Goal: Navigation & Orientation: Find specific page/section

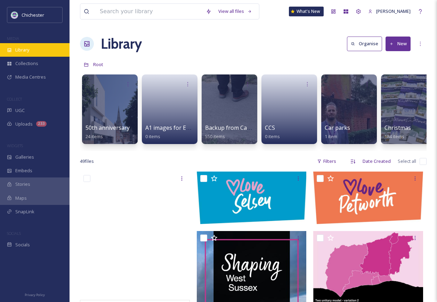
click at [35, 44] on div "Library" at bounding box center [34, 50] width 69 height 14
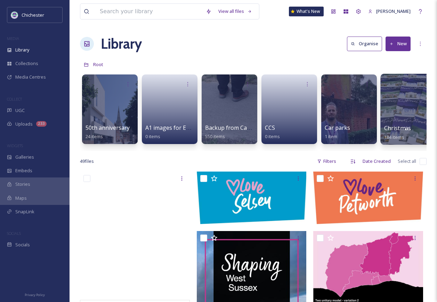
click at [393, 127] on span "Christmas" at bounding box center [397, 128] width 27 height 8
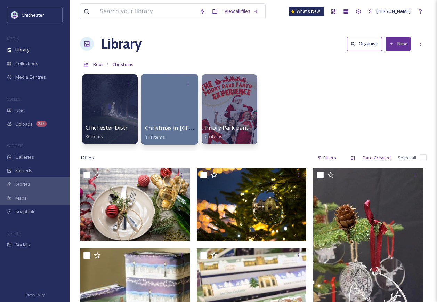
click at [169, 116] on div at bounding box center [169, 109] width 57 height 71
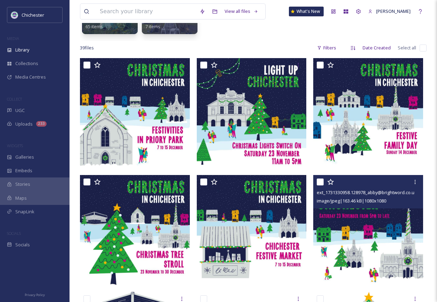
scroll to position [69, 0]
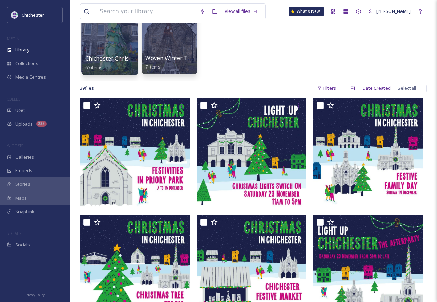
click at [118, 49] on div at bounding box center [109, 39] width 57 height 71
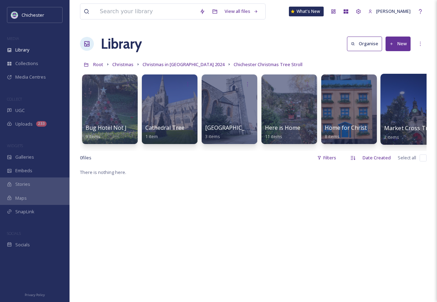
click at [405, 119] on div at bounding box center [408, 109] width 57 height 71
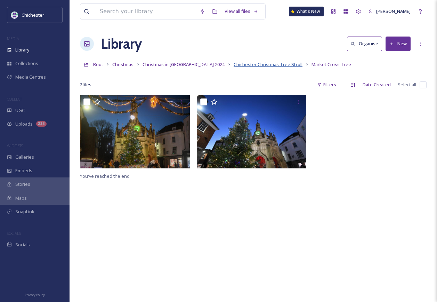
click at [256, 64] on span "Chichester Christmas Tree Stroll" at bounding box center [268, 64] width 69 height 6
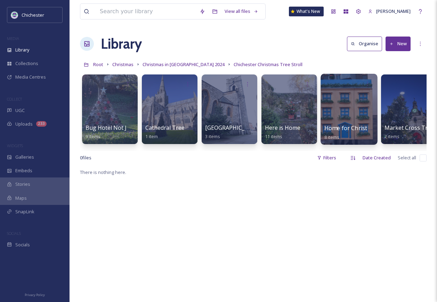
click at [357, 119] on div at bounding box center [348, 109] width 57 height 71
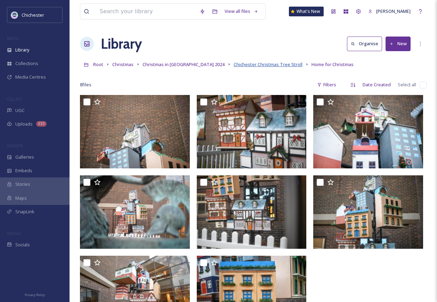
click at [259, 63] on span "Chichester Christmas Tree Stroll" at bounding box center [268, 64] width 69 height 6
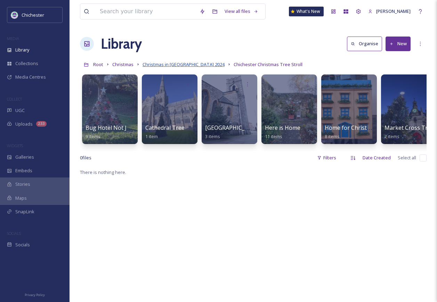
click at [164, 63] on span "Christmas in [GEOGRAPHIC_DATA] 2024" at bounding box center [183, 64] width 82 height 6
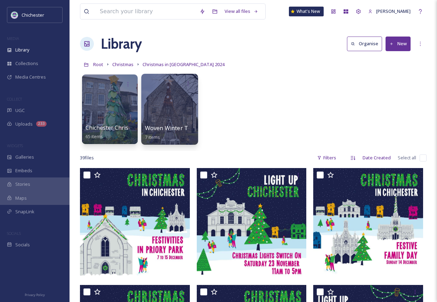
click at [176, 114] on div at bounding box center [169, 109] width 57 height 71
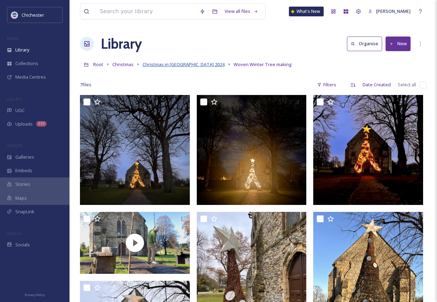
click at [186, 65] on span "Christmas in [GEOGRAPHIC_DATA] 2024" at bounding box center [183, 64] width 82 height 6
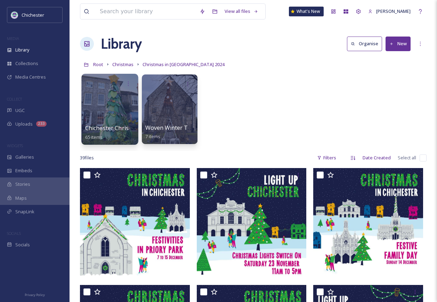
click at [97, 109] on div at bounding box center [109, 109] width 57 height 71
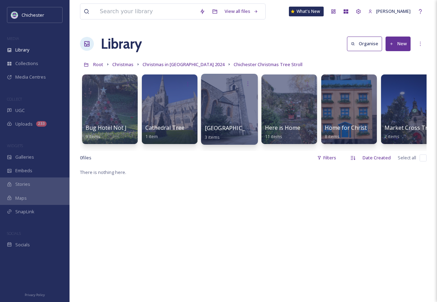
click at [248, 106] on div at bounding box center [229, 109] width 57 height 71
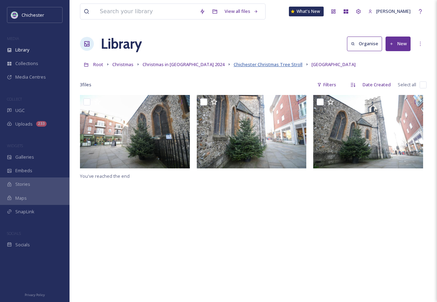
click at [257, 66] on span "Chichester Christmas Tree Stroll" at bounding box center [268, 64] width 69 height 6
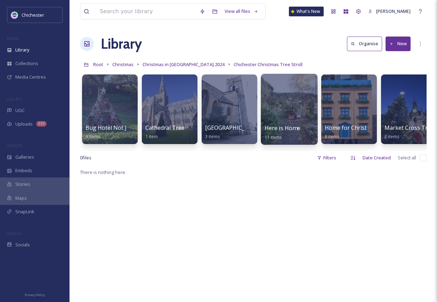
click at [282, 130] on span "Here is Home" at bounding box center [282, 128] width 36 height 8
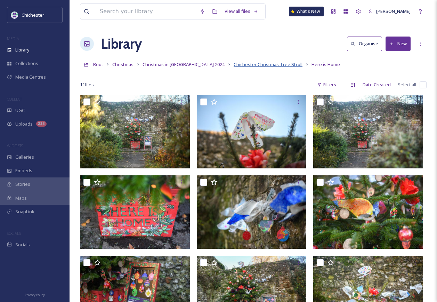
click at [253, 63] on span "Chichester Christmas Tree Stroll" at bounding box center [268, 64] width 69 height 6
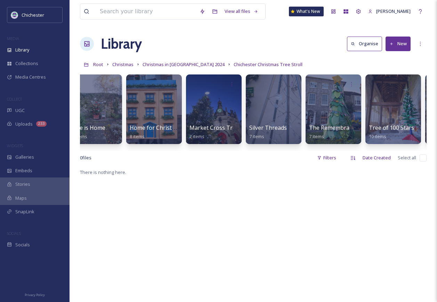
scroll to position [0, 199]
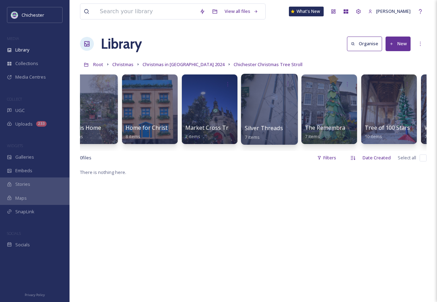
click at [262, 100] on div at bounding box center [269, 109] width 57 height 71
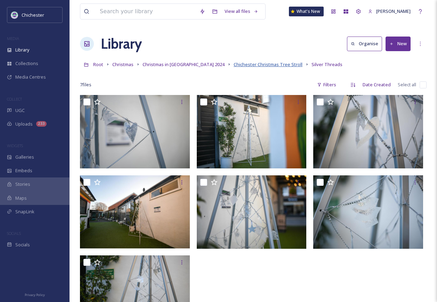
click at [269, 66] on span "Chichester Christmas Tree Stroll" at bounding box center [268, 64] width 69 height 6
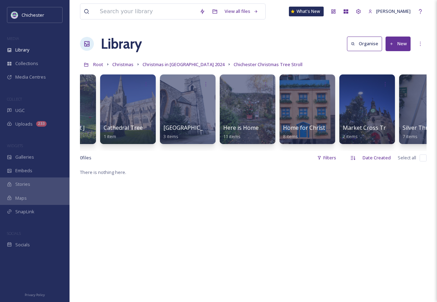
scroll to position [0, 93]
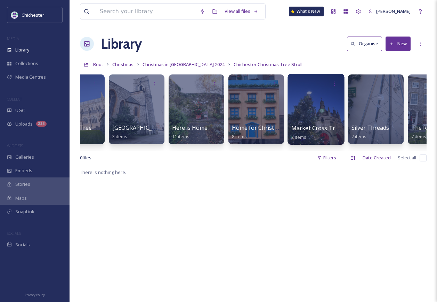
click at [326, 110] on div at bounding box center [315, 109] width 57 height 71
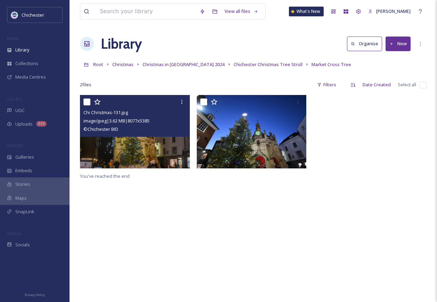
click at [126, 148] on img at bounding box center [135, 131] width 110 height 73
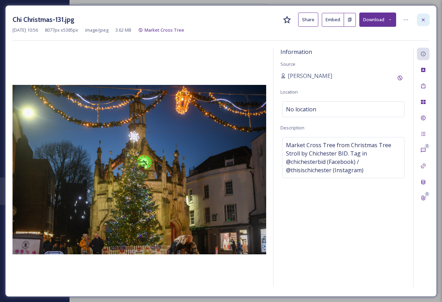
click at [426, 21] on div at bounding box center [423, 20] width 13 height 13
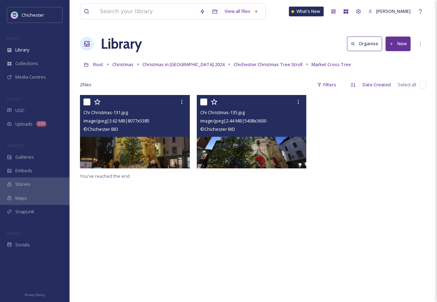
click at [278, 136] on div "Chi Christmas-135.jpg image/jpeg | 2.44 MB | 5408 x 3600 © Chichester BID" at bounding box center [252, 116] width 110 height 42
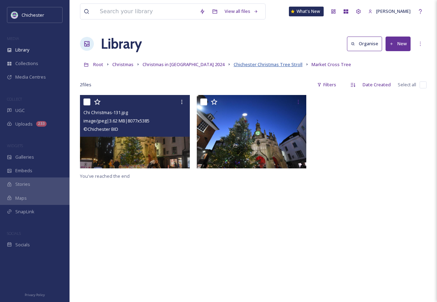
click at [257, 66] on span "Chichester Christmas Tree Stroll" at bounding box center [268, 64] width 69 height 6
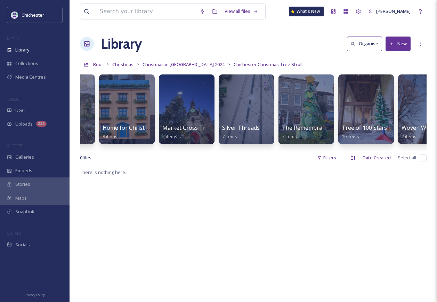
scroll to position [0, 251]
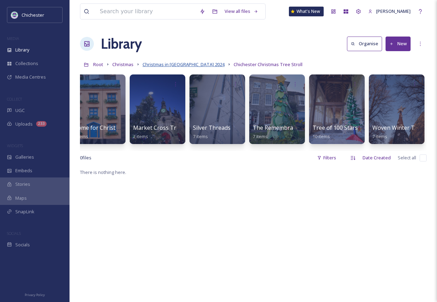
click at [185, 63] on span "Christmas in [GEOGRAPHIC_DATA] 2024" at bounding box center [183, 64] width 82 height 6
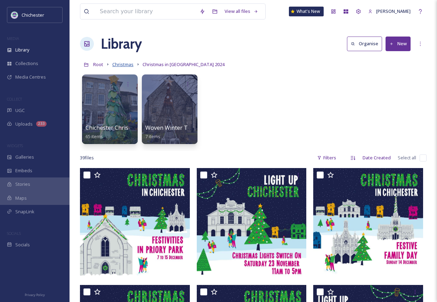
click at [116, 64] on span "Christmas" at bounding box center [122, 64] width 21 height 6
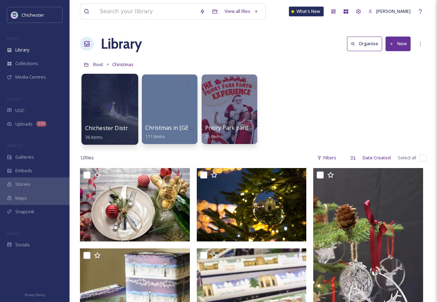
click at [123, 110] on div at bounding box center [109, 109] width 57 height 71
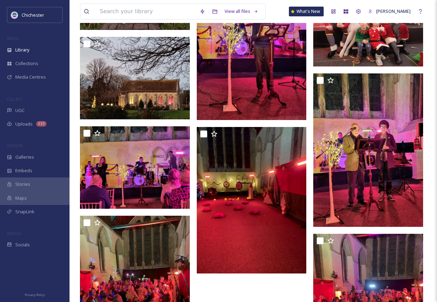
scroll to position [1015, 0]
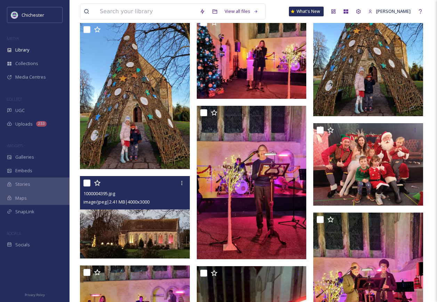
click at [167, 232] on img at bounding box center [135, 217] width 110 height 82
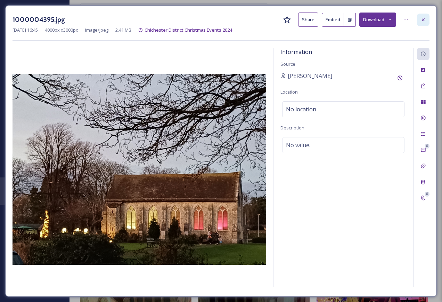
click at [423, 22] on icon at bounding box center [423, 20] width 6 height 6
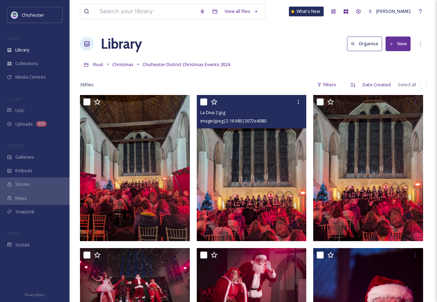
click at [258, 207] on img at bounding box center [252, 168] width 110 height 146
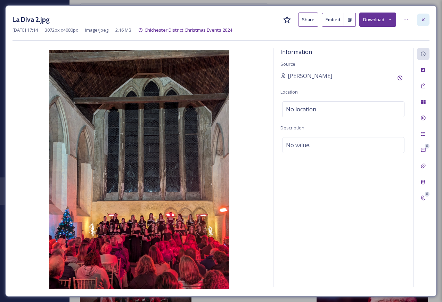
click at [427, 22] on div at bounding box center [423, 20] width 13 height 13
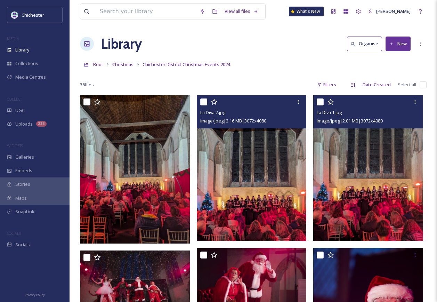
click at [336, 195] on img at bounding box center [368, 168] width 110 height 146
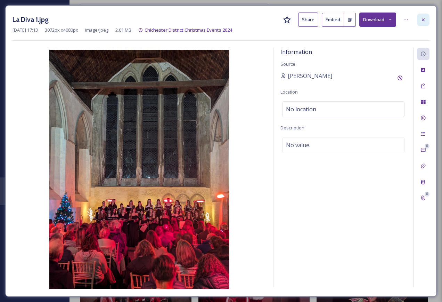
click at [424, 20] on icon at bounding box center [423, 20] width 6 height 6
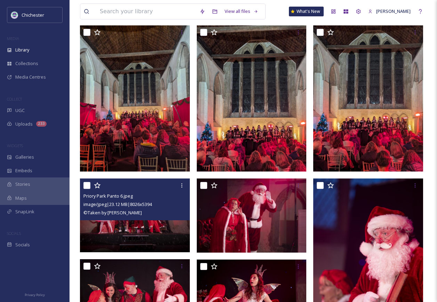
scroll to position [174, 0]
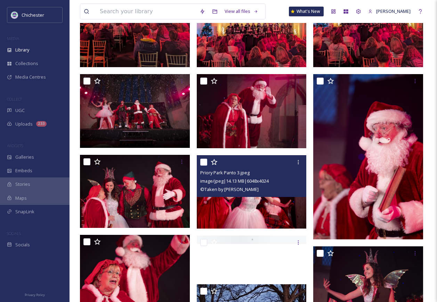
click at [227, 214] on img at bounding box center [252, 191] width 110 height 73
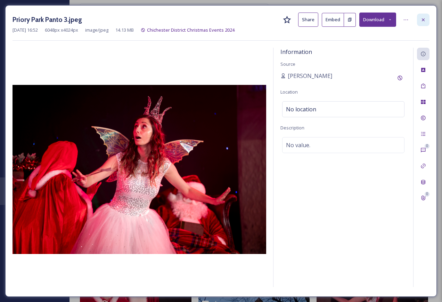
click at [426, 21] on div at bounding box center [423, 20] width 13 height 13
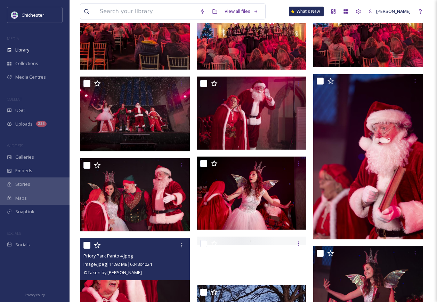
click at [138, 287] on img at bounding box center [135, 274] width 110 height 73
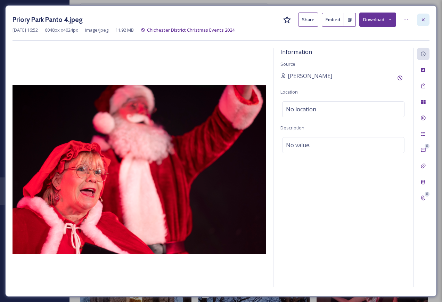
click at [423, 18] on icon at bounding box center [423, 20] width 6 height 6
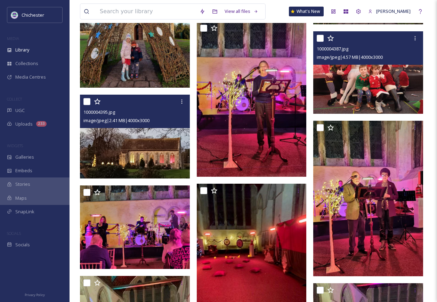
scroll to position [1216, 0]
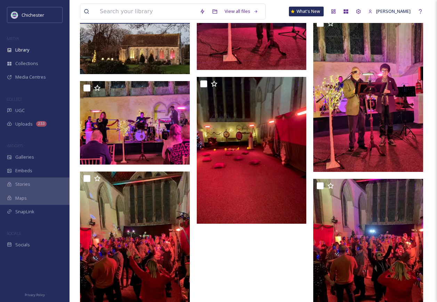
click at [121, 58] on img at bounding box center [136, 32] width 112 height 84
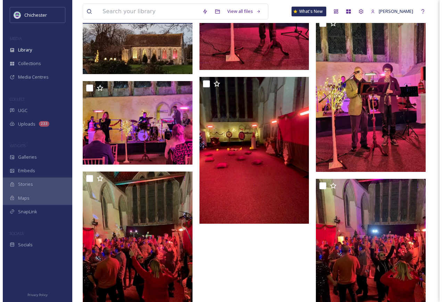
scroll to position [1125, 0]
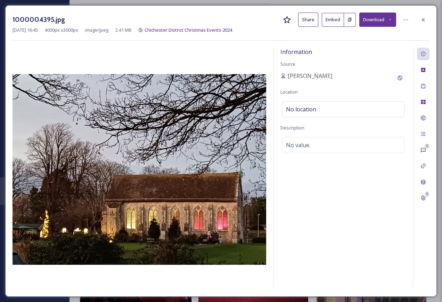
click at [284, 246] on div "Information Source [PERSON_NAME] Location No location Description No value." at bounding box center [343, 167] width 140 height 239
click at [424, 21] on icon at bounding box center [423, 20] width 6 height 6
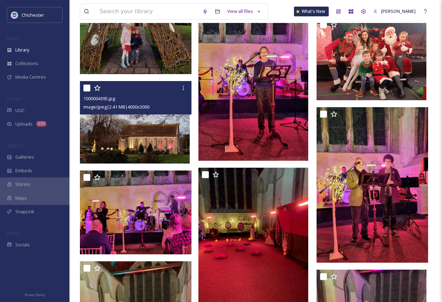
scroll to position [1215, 0]
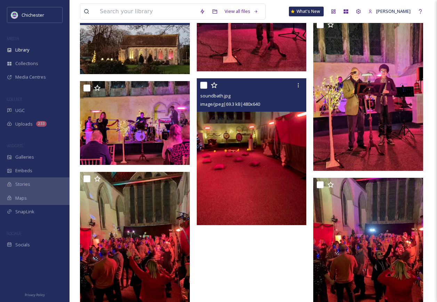
click at [264, 193] on img at bounding box center [252, 151] width 110 height 146
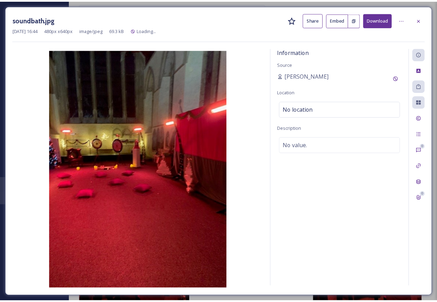
scroll to position [1217, 0]
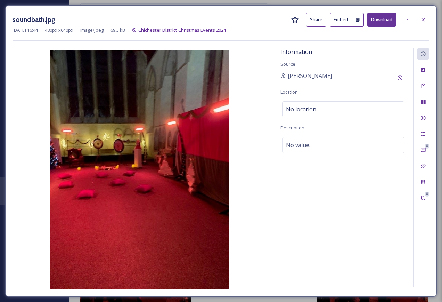
drag, startPoint x: 424, startPoint y: 22, endPoint x: 423, endPoint y: 72, distance: 50.4
click at [424, 22] on icon at bounding box center [423, 20] width 6 height 6
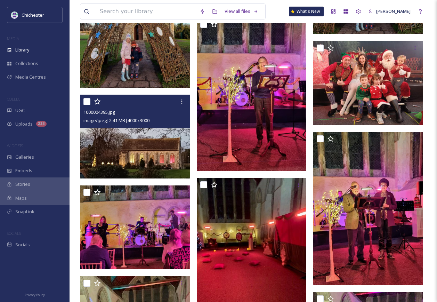
scroll to position [1287, 0]
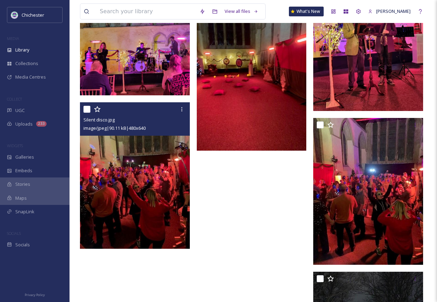
click at [119, 186] on img at bounding box center [135, 175] width 110 height 146
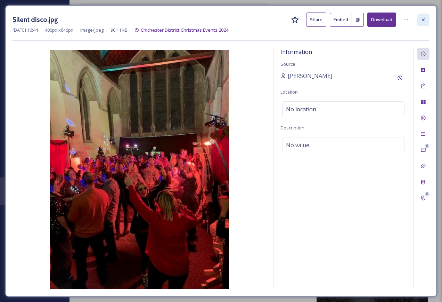
click at [427, 21] on div at bounding box center [423, 20] width 13 height 13
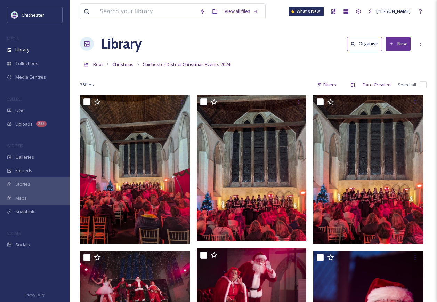
click at [299, 52] on div "Library Organise New" at bounding box center [253, 43] width 346 height 21
